Goal: Go to known website: Access a specific website the user already knows

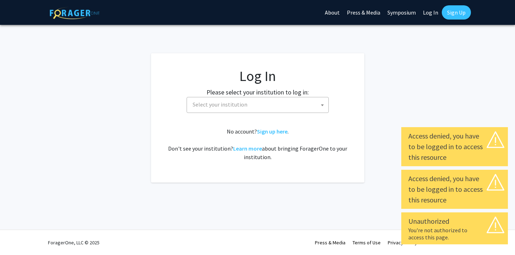
select select
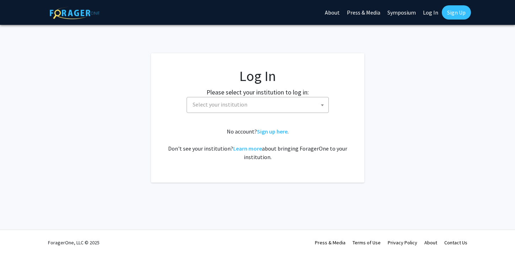
click at [247, 106] on span "Select your institution" at bounding box center [259, 104] width 139 height 15
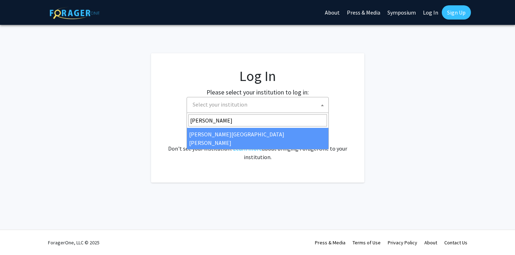
type input "[PERSON_NAME]"
select select "1"
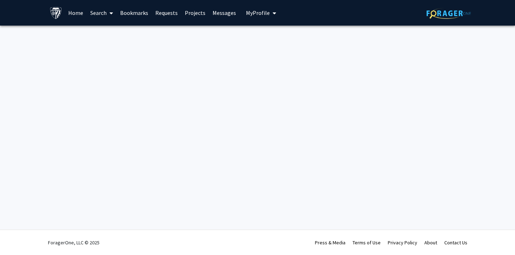
click at [70, 13] on link "Home" at bounding box center [76, 12] width 22 height 25
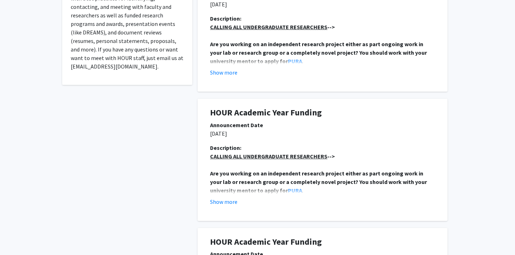
scroll to position [208, 0]
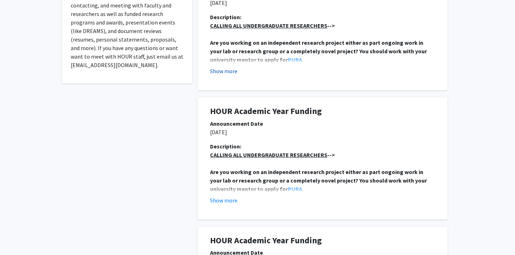
click at [223, 71] on button "Show more" at bounding box center [223, 71] width 27 height 9
